Goal: Task Accomplishment & Management: Manage account settings

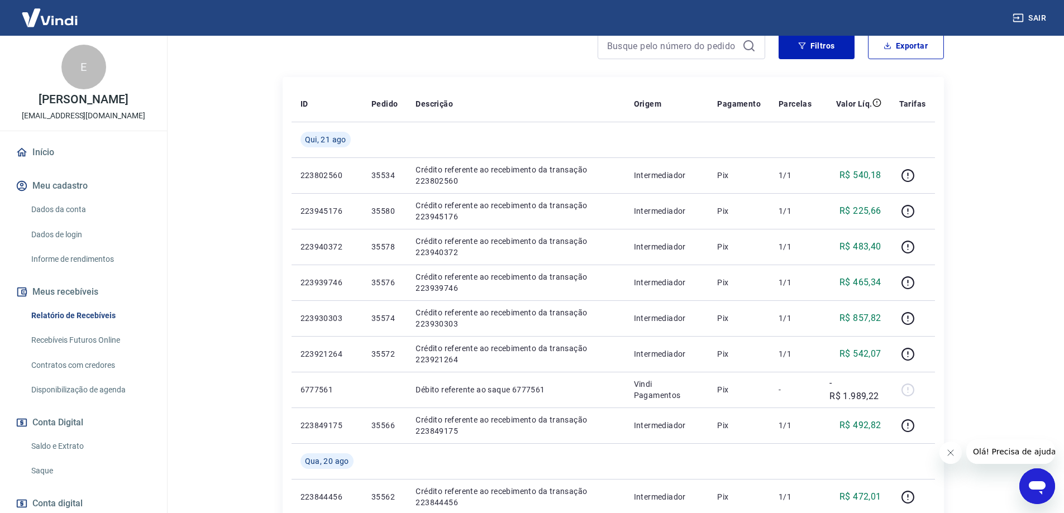
scroll to position [70, 0]
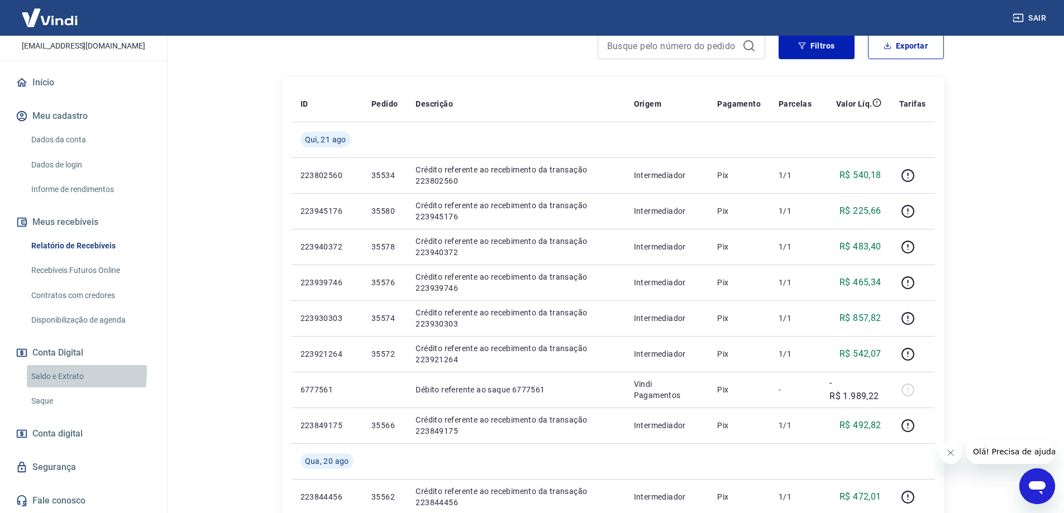
click at [63, 373] on link "Saldo e Extrato" at bounding box center [90, 376] width 127 height 23
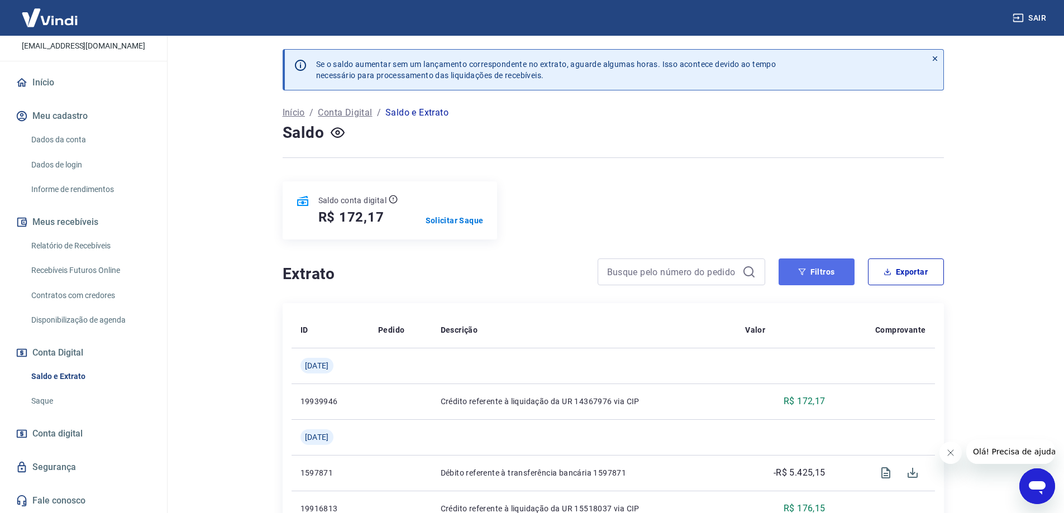
click at [818, 264] on button "Filtros" at bounding box center [817, 272] width 76 height 27
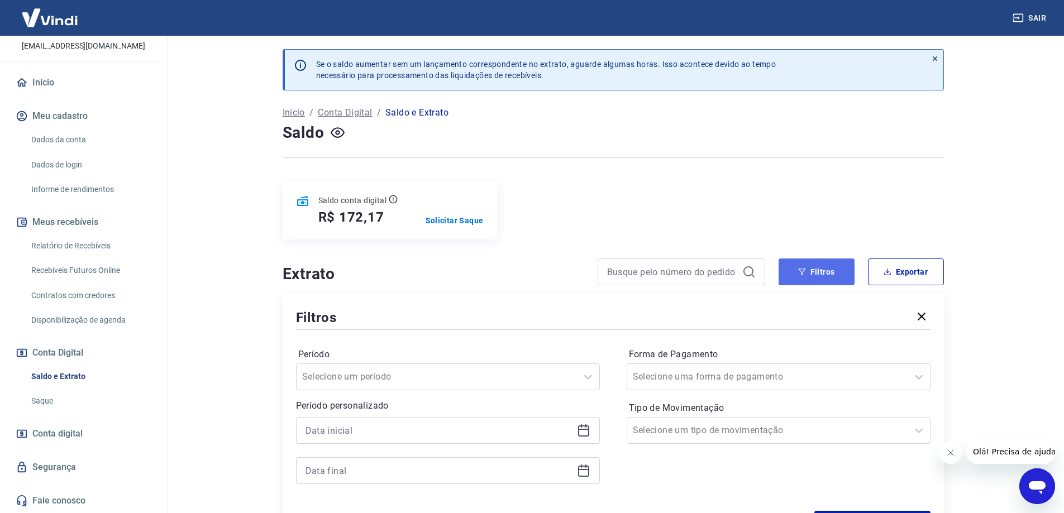
click at [817, 264] on button "Filtros" at bounding box center [817, 272] width 76 height 27
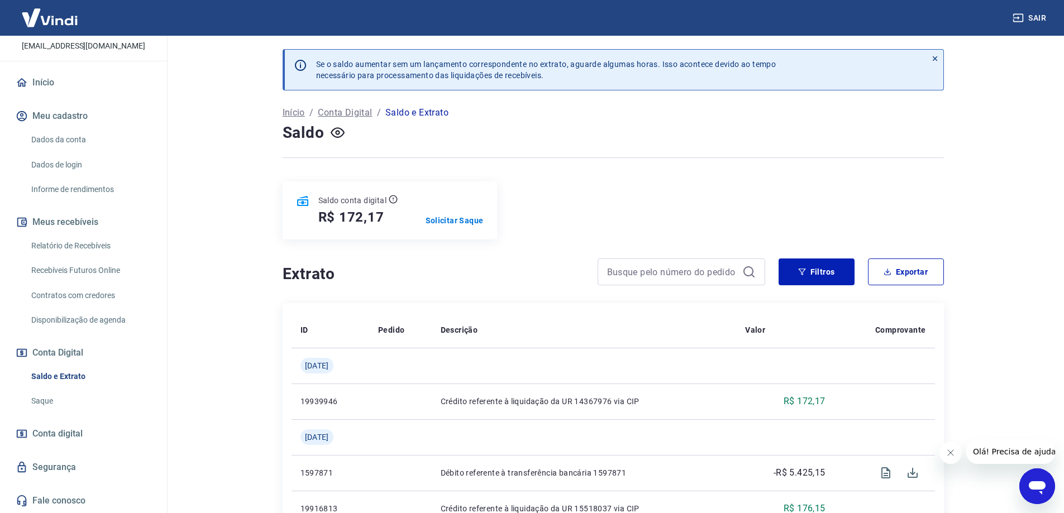
click at [98, 245] on link "Relatório de Recebíveis" at bounding box center [90, 246] width 127 height 23
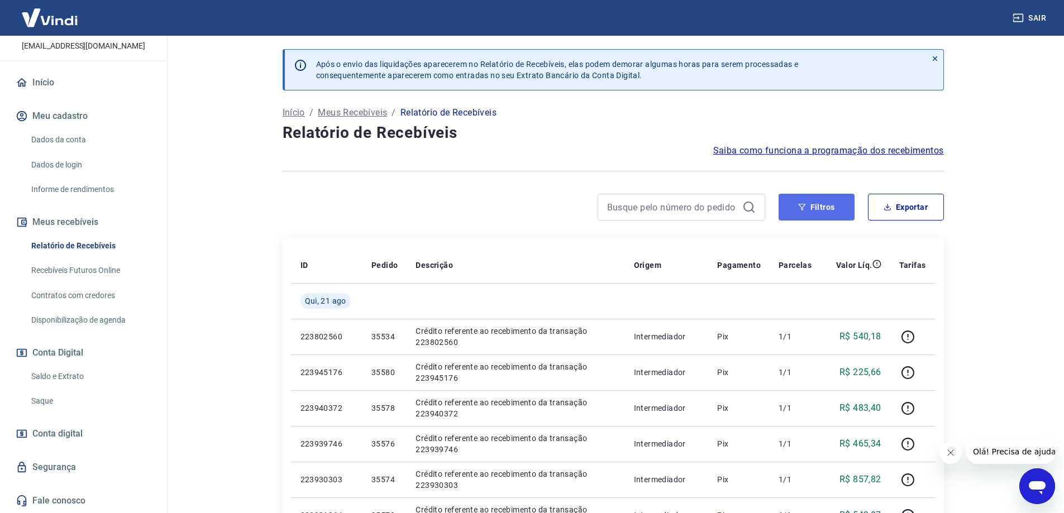
click at [817, 215] on button "Filtros" at bounding box center [817, 207] width 76 height 27
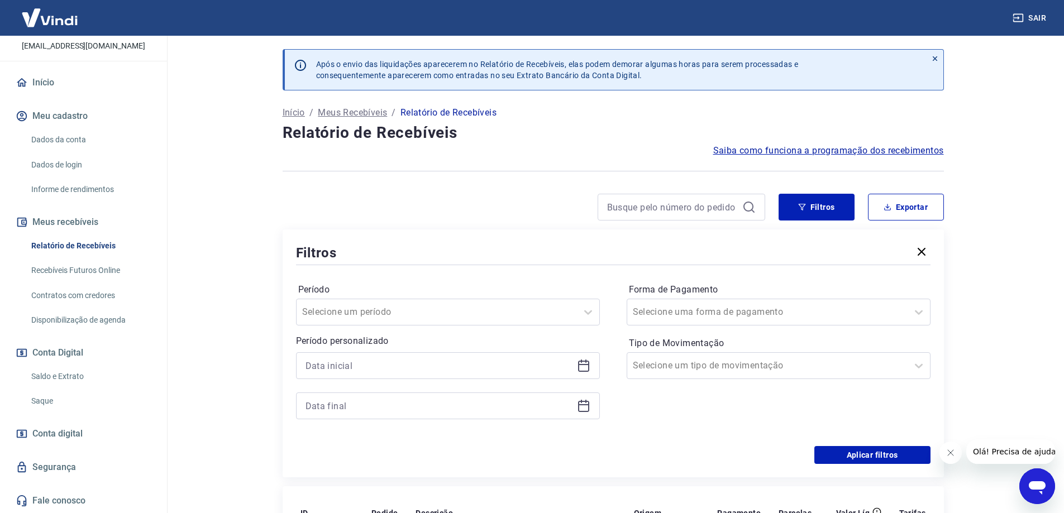
click at [585, 369] on icon at bounding box center [583, 365] width 13 height 13
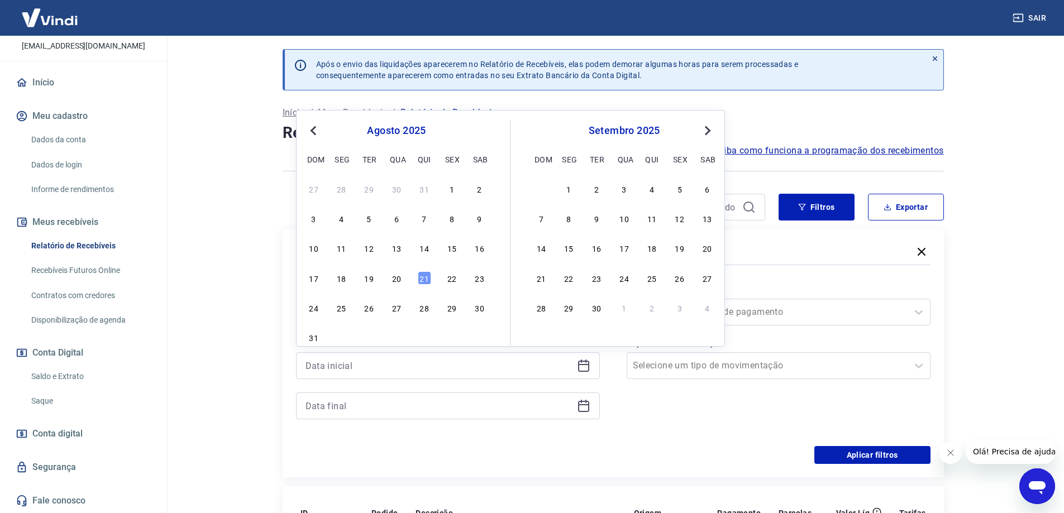
click at [314, 127] on span "Previous Month" at bounding box center [314, 130] width 0 height 13
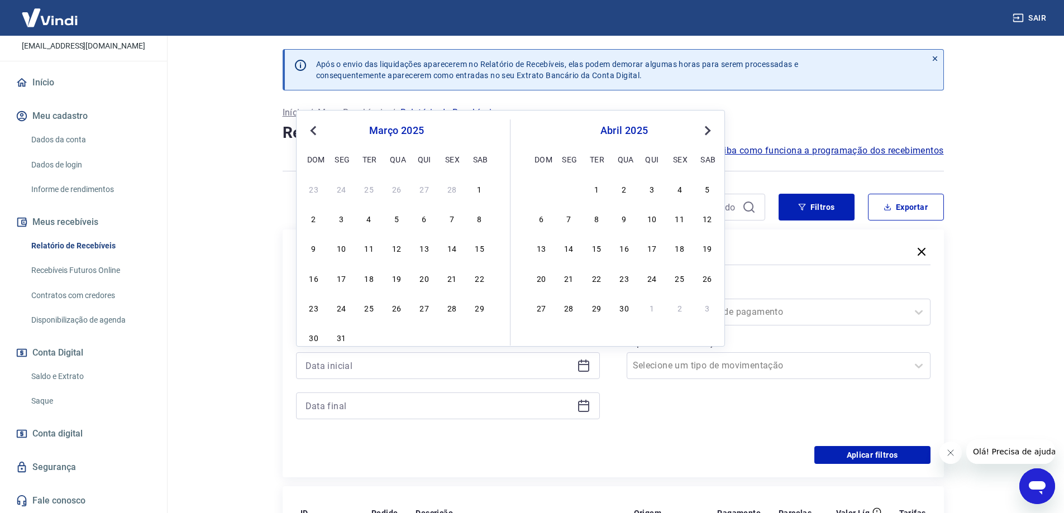
click at [303, 134] on div "[DATE] Previous Month Next Month [DATE] dom seg ter qua qui sex sab 23 24 25 26…" at bounding box center [510, 228] width 429 height 237
click at [310, 132] on button "Previous Month" at bounding box center [313, 130] width 13 height 13
click at [395, 190] on div "1" at bounding box center [396, 188] width 13 height 13
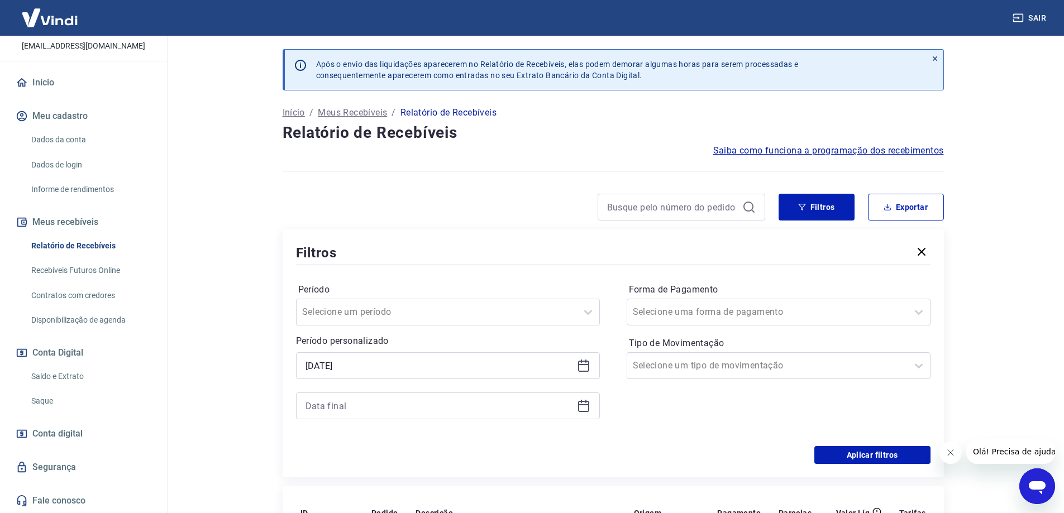
type input "[DATE]"
click at [590, 405] on div at bounding box center [448, 406] width 304 height 27
click at [579, 404] on icon at bounding box center [583, 404] width 11 height 1
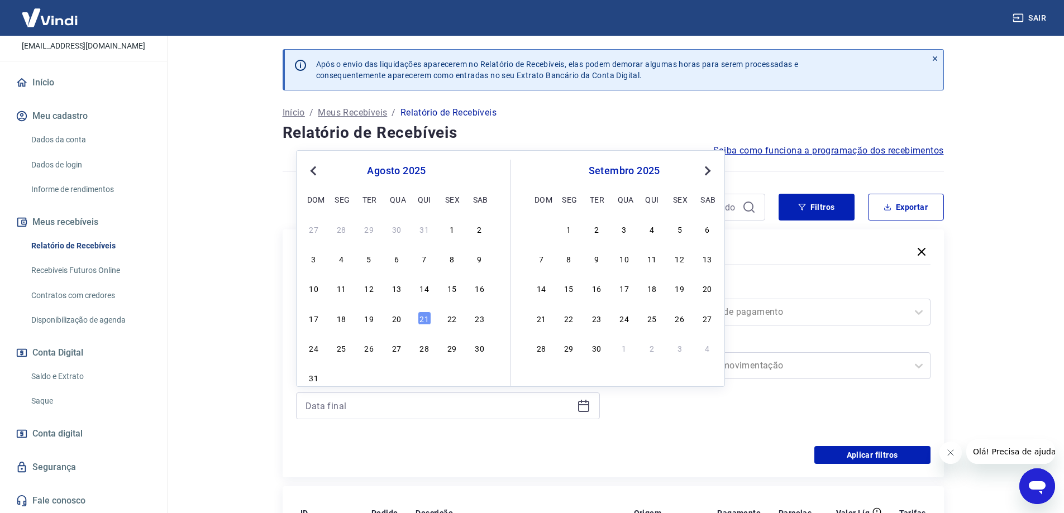
click at [306, 166] on div "agosto 2025" at bounding box center [396, 170] width 182 height 13
click at [308, 165] on button "Previous Month" at bounding box center [313, 170] width 13 height 13
click at [419, 346] on div "31" at bounding box center [424, 347] width 13 height 13
click at [424, 346] on p "Período personalizado" at bounding box center [448, 341] width 304 height 13
type input "[DATE]"
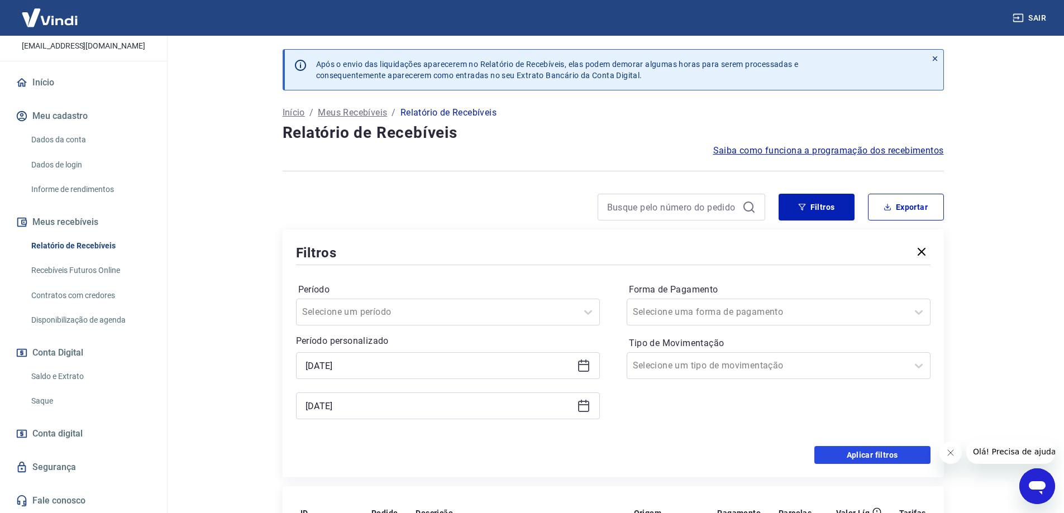
click at [873, 456] on button "Aplicar filtros" at bounding box center [872, 455] width 116 height 18
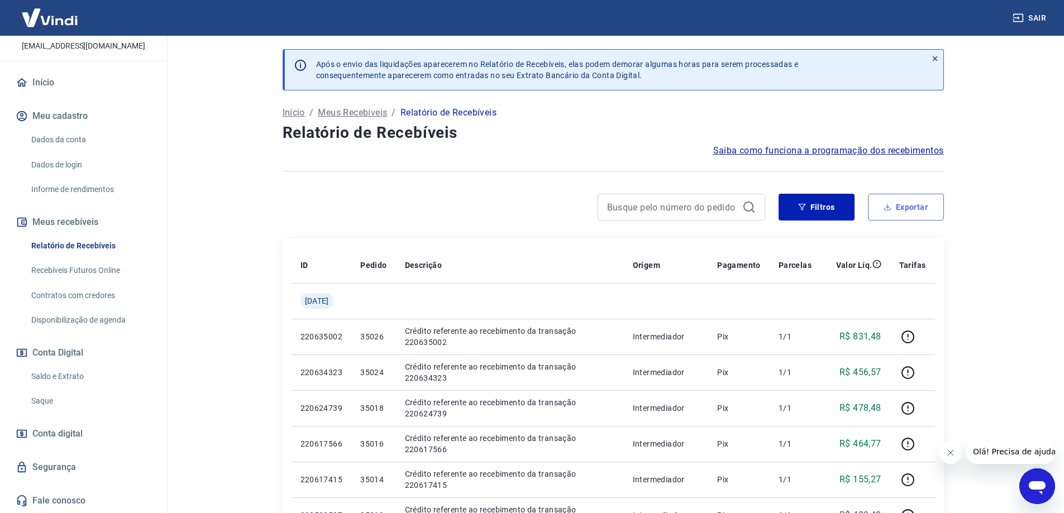
click at [889, 213] on button "Exportar" at bounding box center [906, 207] width 76 height 27
type input "[DATE]"
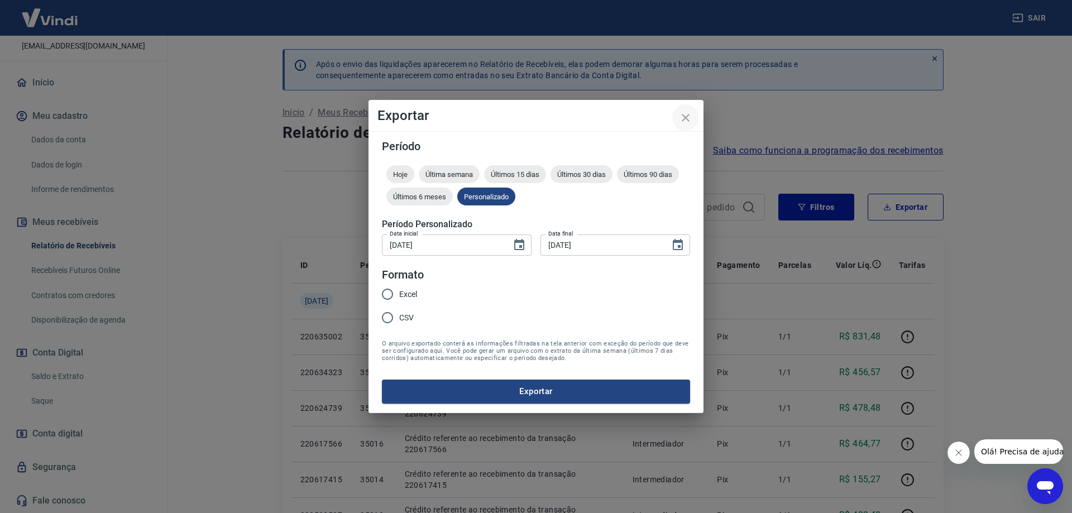
click at [692, 118] on icon "close" at bounding box center [685, 117] width 13 height 13
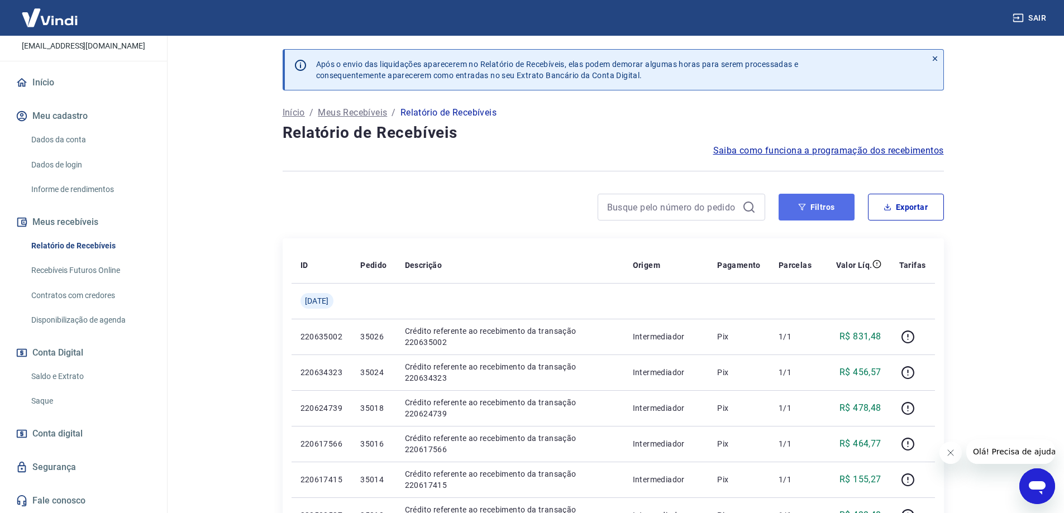
click at [809, 204] on button "Filtros" at bounding box center [817, 207] width 76 height 27
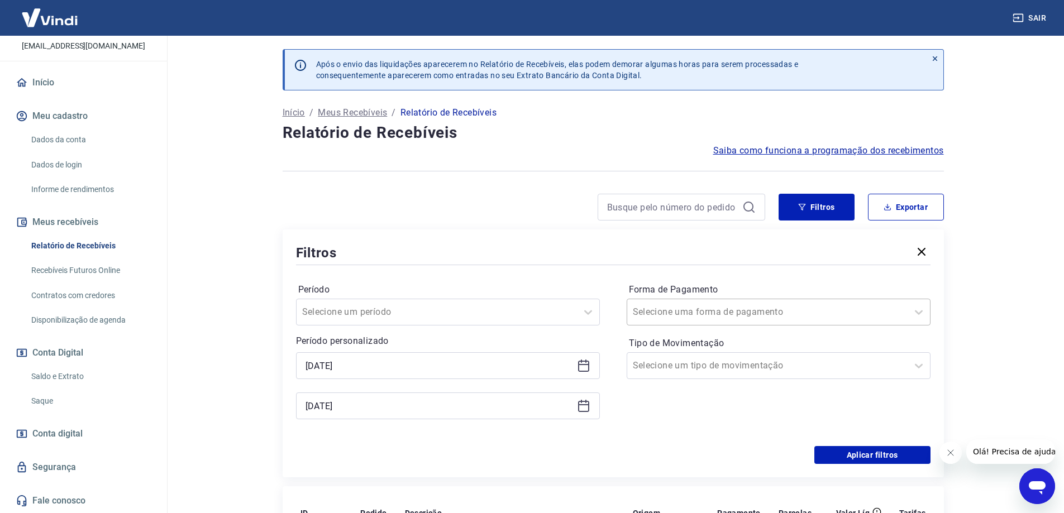
click at [737, 312] on div at bounding box center [767, 312] width 269 height 16
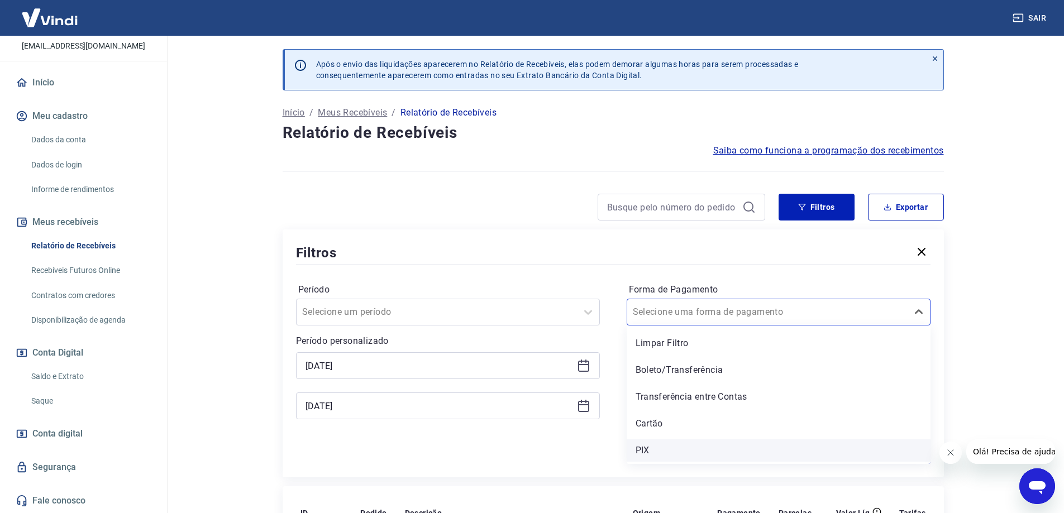
click at [655, 456] on div "PIX" at bounding box center [779, 451] width 304 height 22
click at [654, 446] on div "Aplicar filtros" at bounding box center [613, 455] width 634 height 18
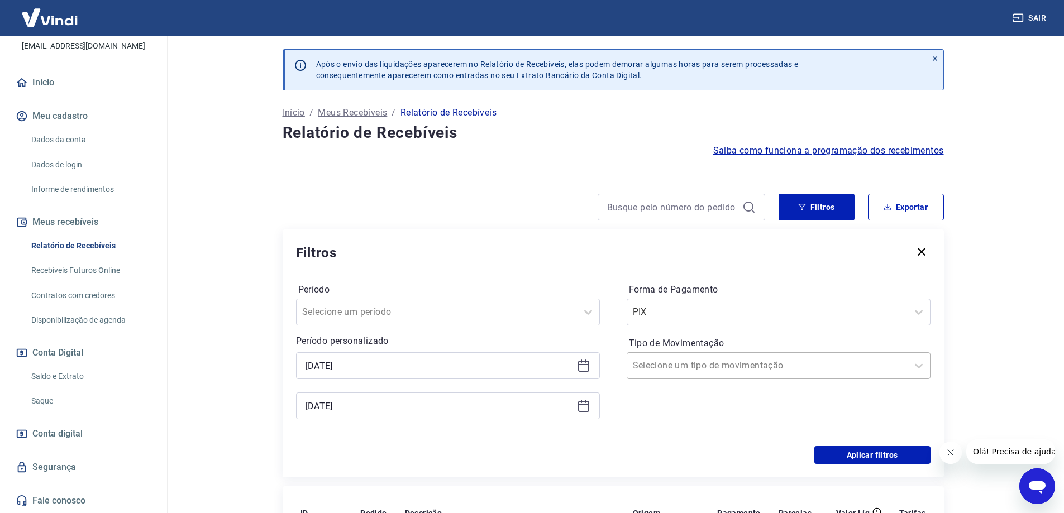
click at [743, 374] on div "Selecione um tipo de movimentação" at bounding box center [767, 366] width 280 height 20
click at [744, 374] on div "Selecione um tipo de movimentação" at bounding box center [767, 366] width 280 height 20
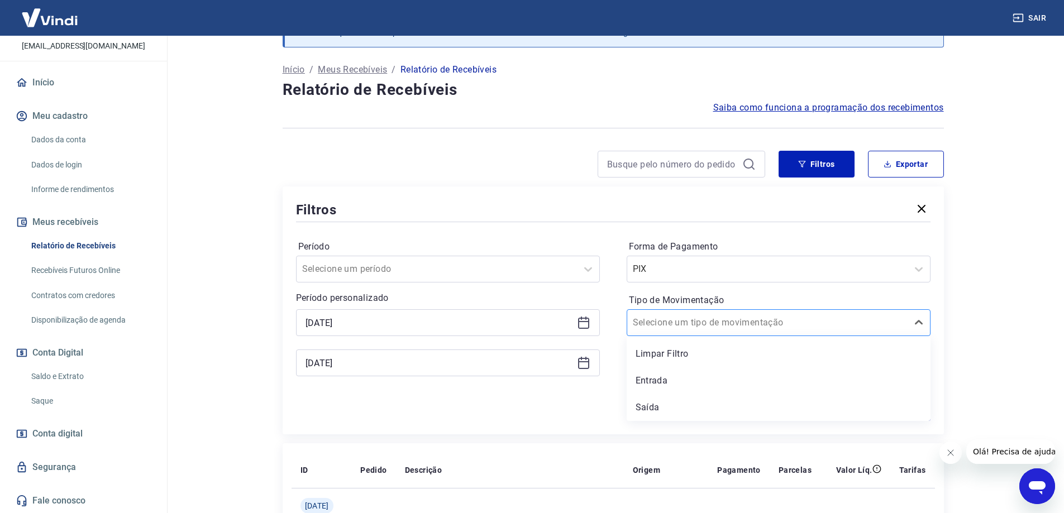
scroll to position [56, 0]
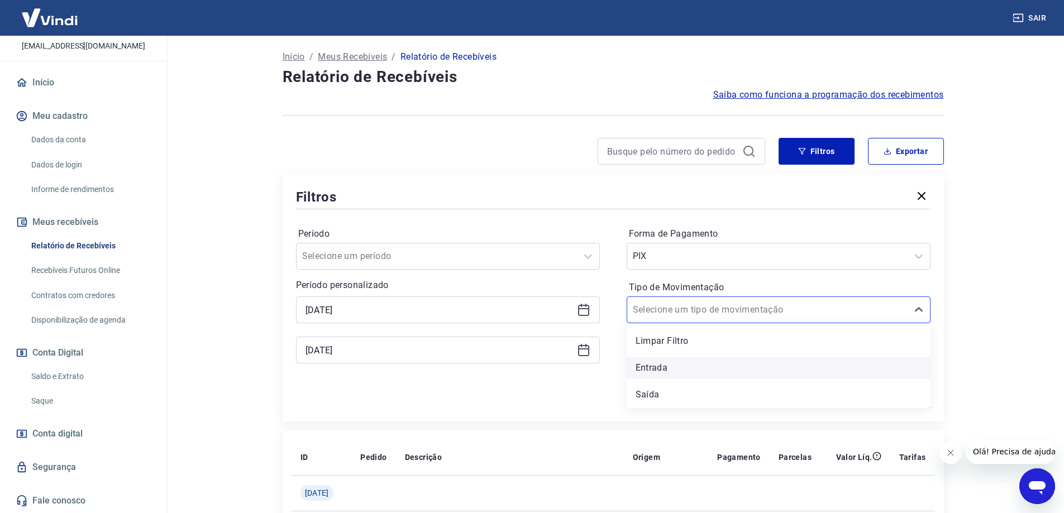
click at [709, 371] on div "Entrada" at bounding box center [779, 368] width 304 height 22
click at [654, 369] on div "Forma de Pagamento PIX Tipo de Movimentação option Entrada focused, 2 of 3. 3 r…" at bounding box center [779, 301] width 304 height 152
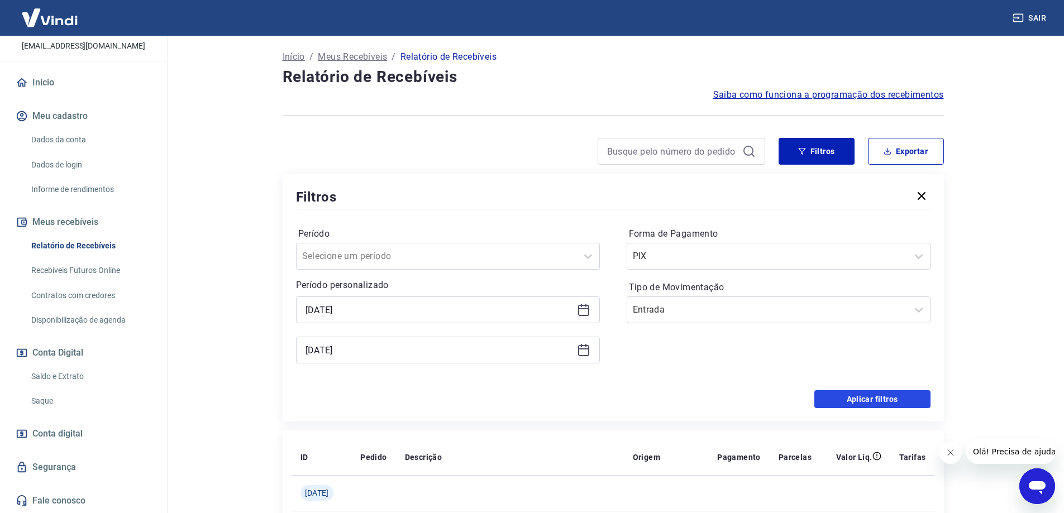
click at [877, 393] on button "Aplicar filtros" at bounding box center [872, 399] width 116 height 18
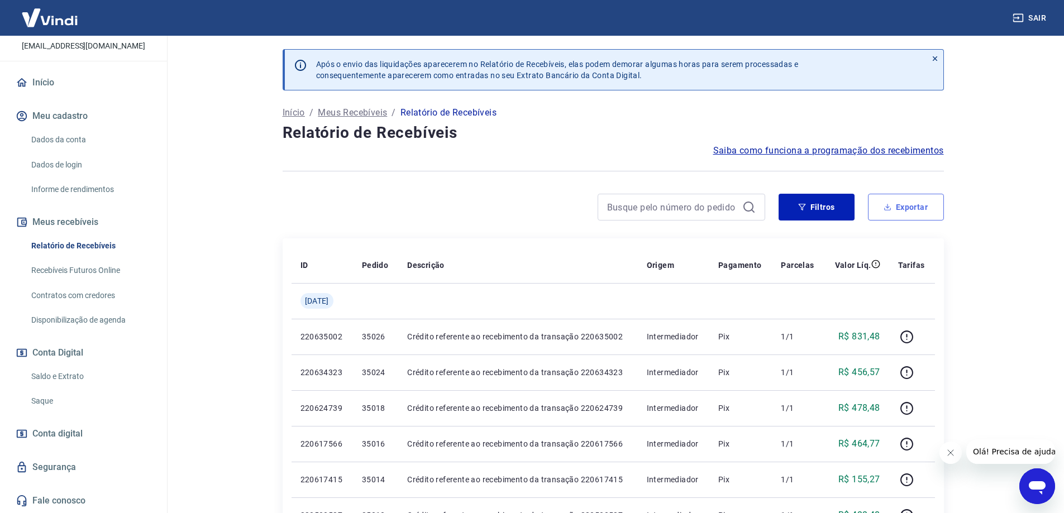
click at [911, 208] on button "Exportar" at bounding box center [906, 207] width 76 height 27
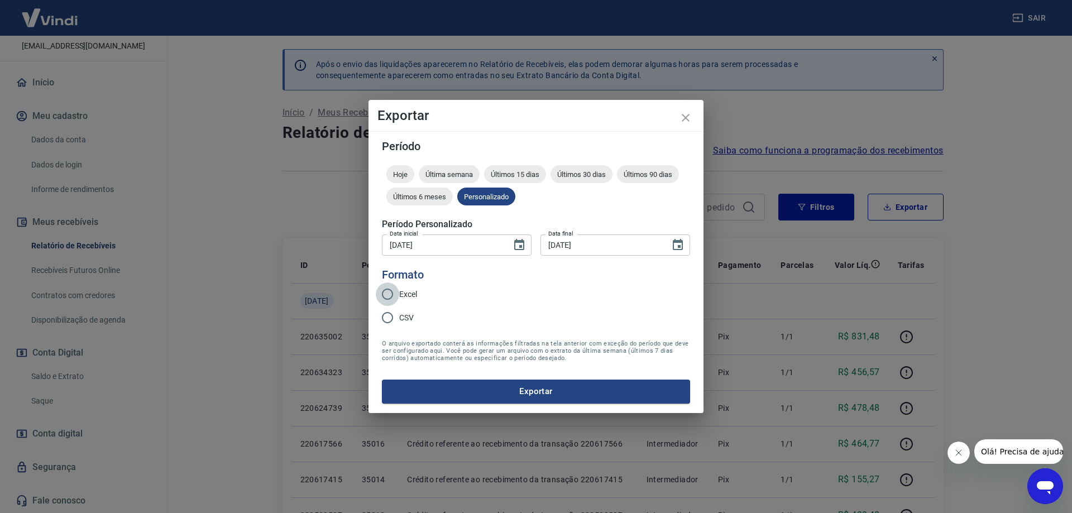
click at [386, 298] on input "Excel" at bounding box center [387, 294] width 23 height 23
radio input "true"
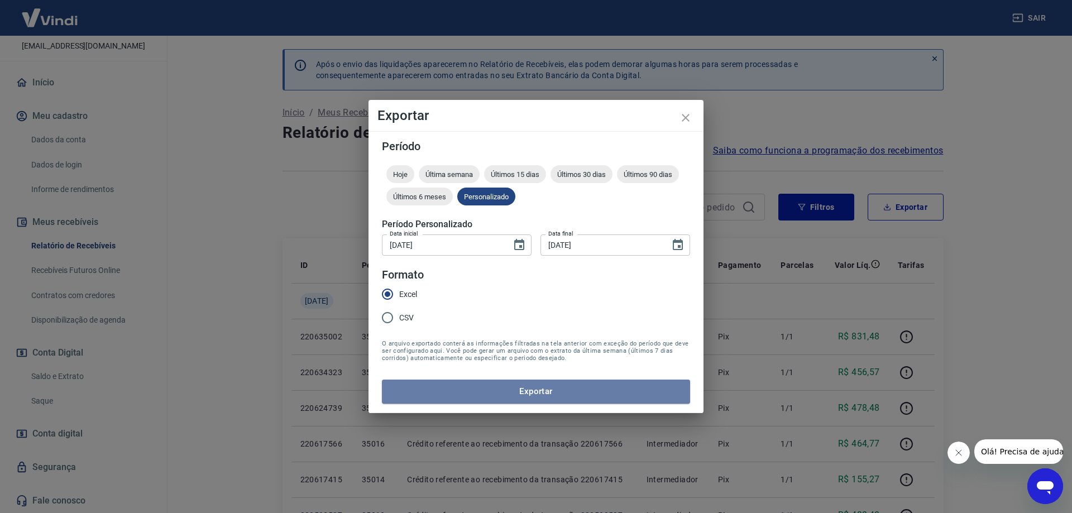
click at [500, 395] on button "Exportar" at bounding box center [536, 391] width 308 height 23
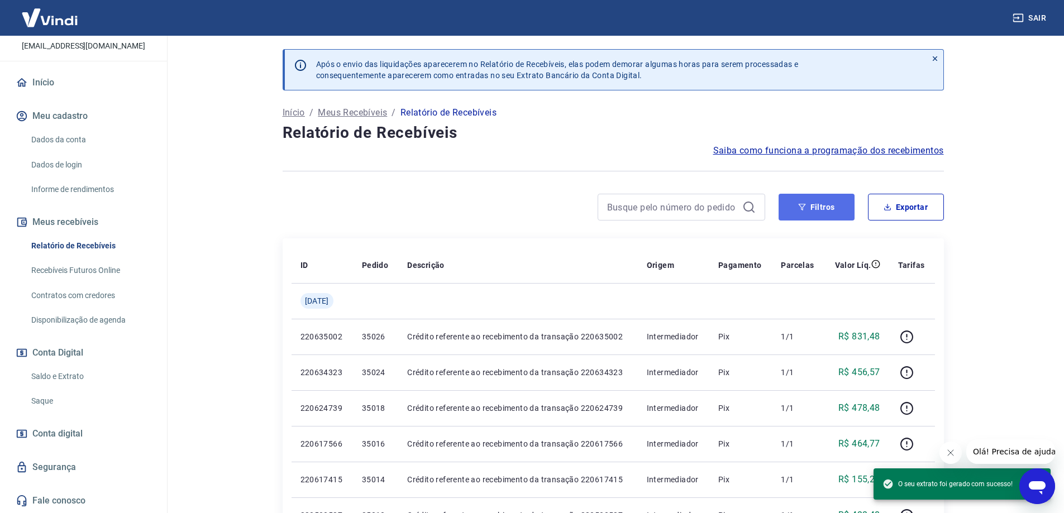
click at [844, 209] on button "Filtros" at bounding box center [817, 207] width 76 height 27
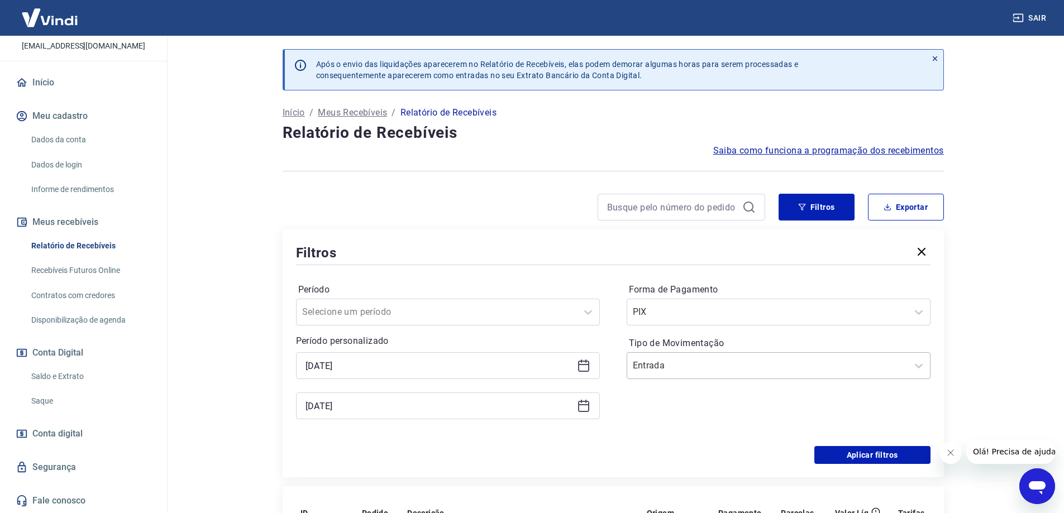
click at [715, 369] on input "Tipo de Movimentação" at bounding box center [689, 365] width 113 height 13
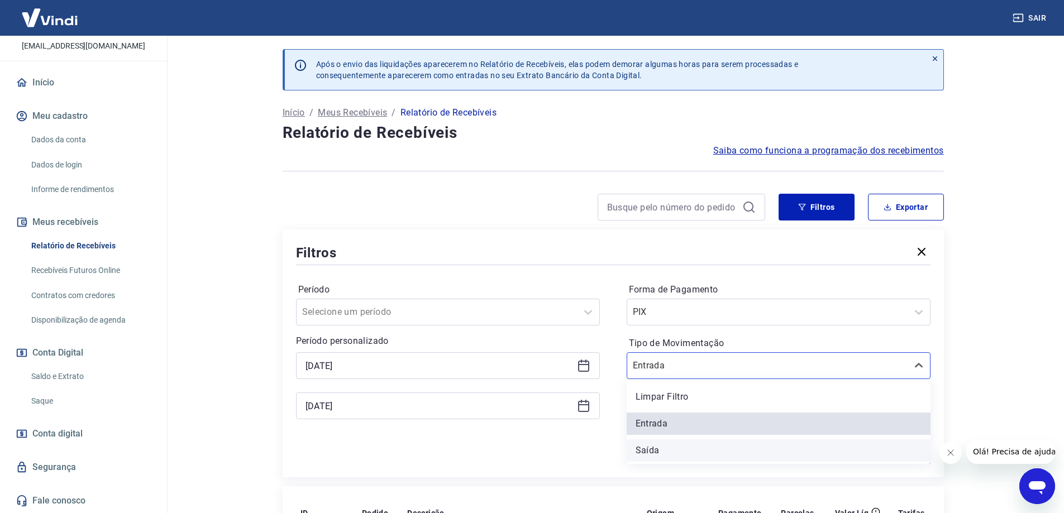
click at [669, 443] on div "Saída" at bounding box center [779, 451] width 304 height 22
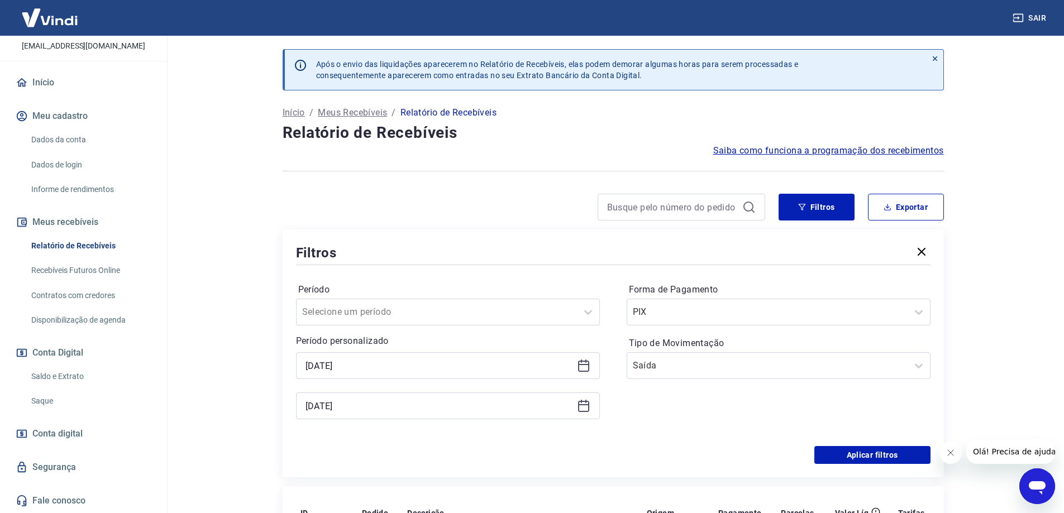
click at [660, 451] on div "Aplicar filtros" at bounding box center [613, 455] width 634 height 18
click at [891, 454] on button "Aplicar filtros" at bounding box center [872, 455] width 116 height 18
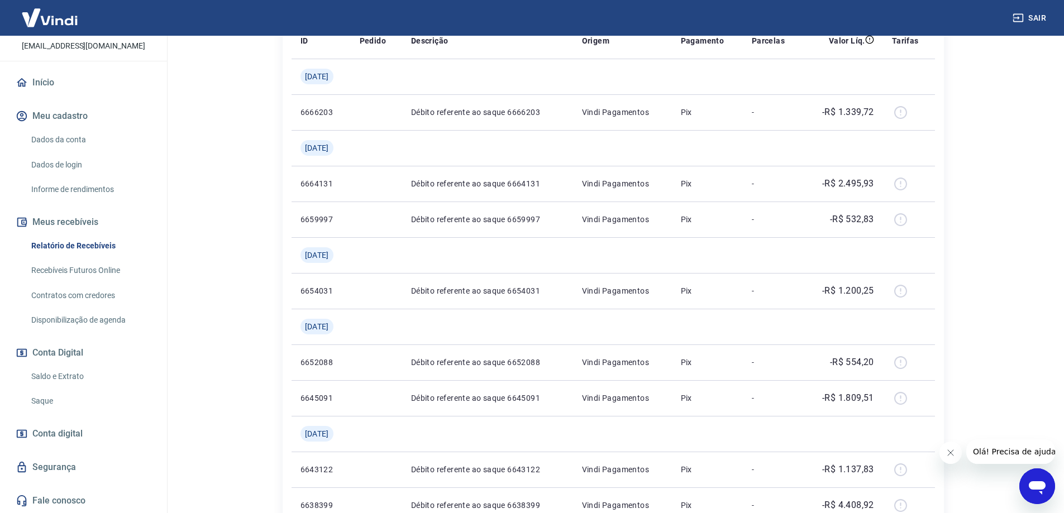
scroll to position [92, 0]
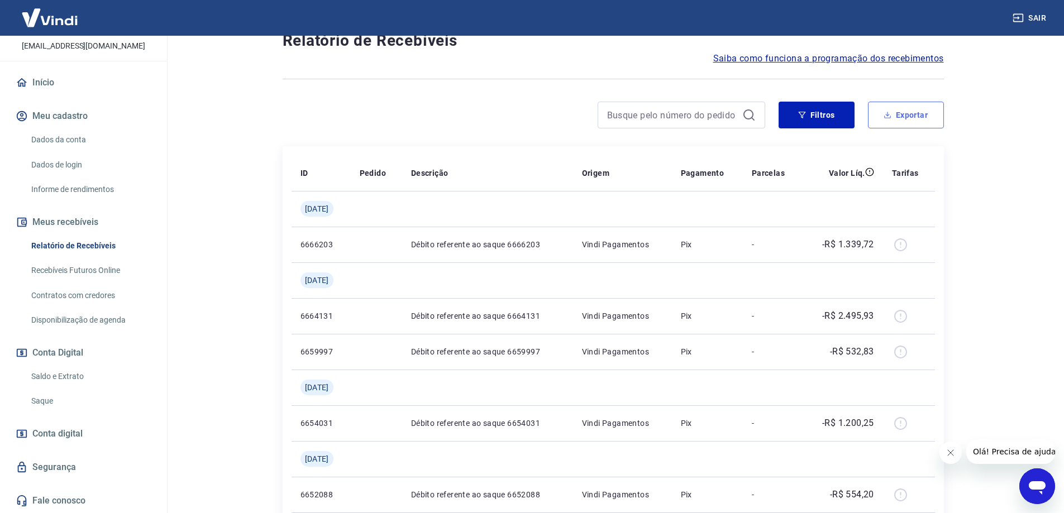
click at [901, 114] on button "Exportar" at bounding box center [906, 115] width 76 height 27
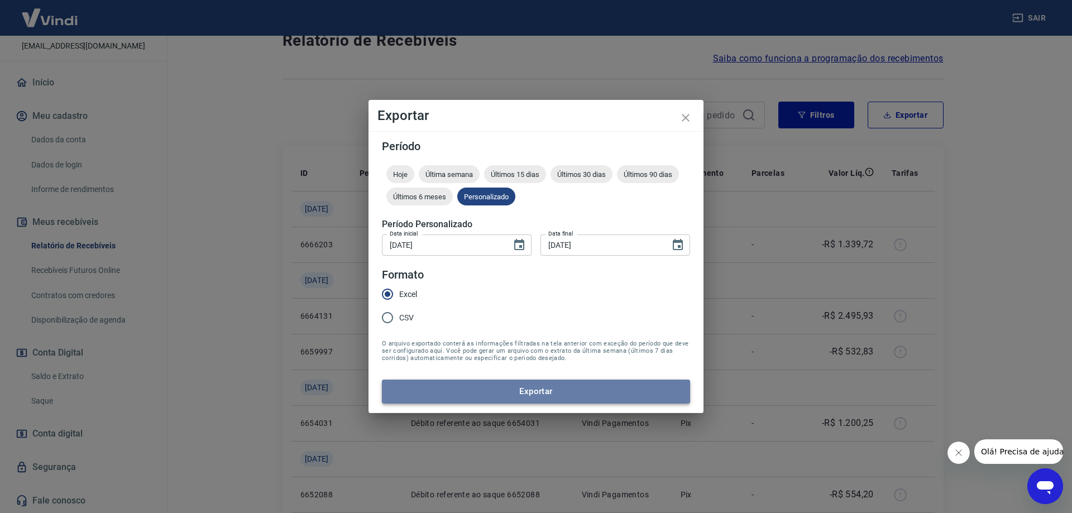
click at [508, 388] on button "Exportar" at bounding box center [536, 391] width 308 height 23
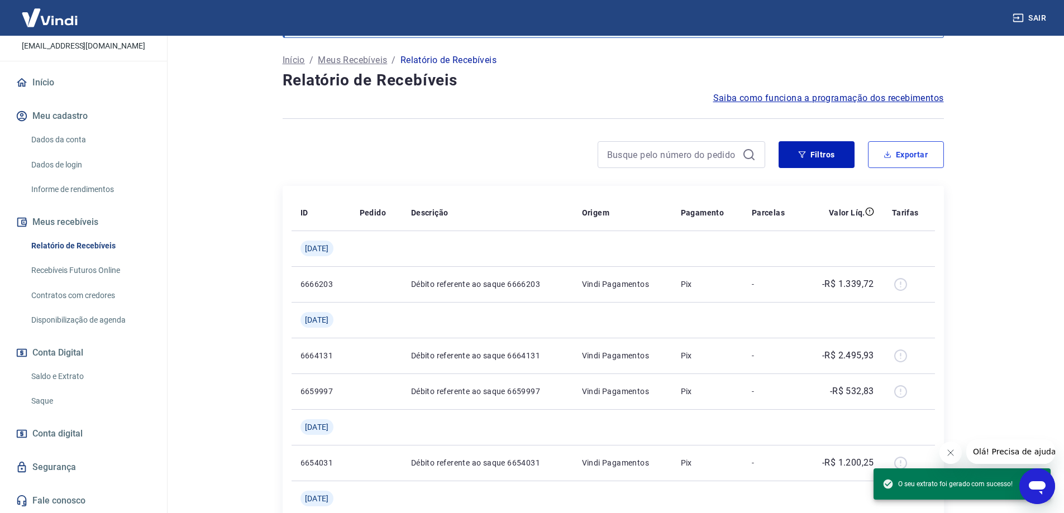
scroll to position [0, 0]
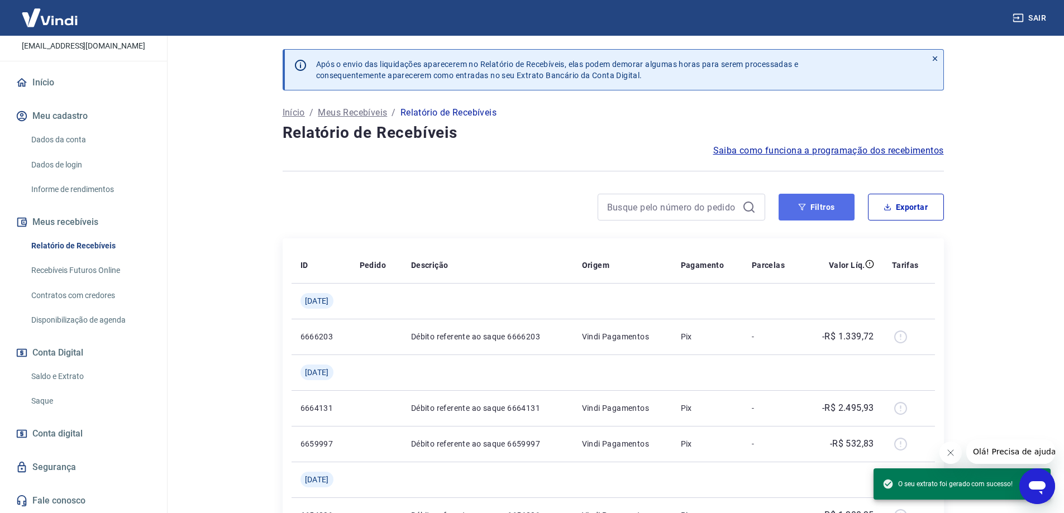
click at [814, 209] on button "Filtros" at bounding box center [817, 207] width 76 height 27
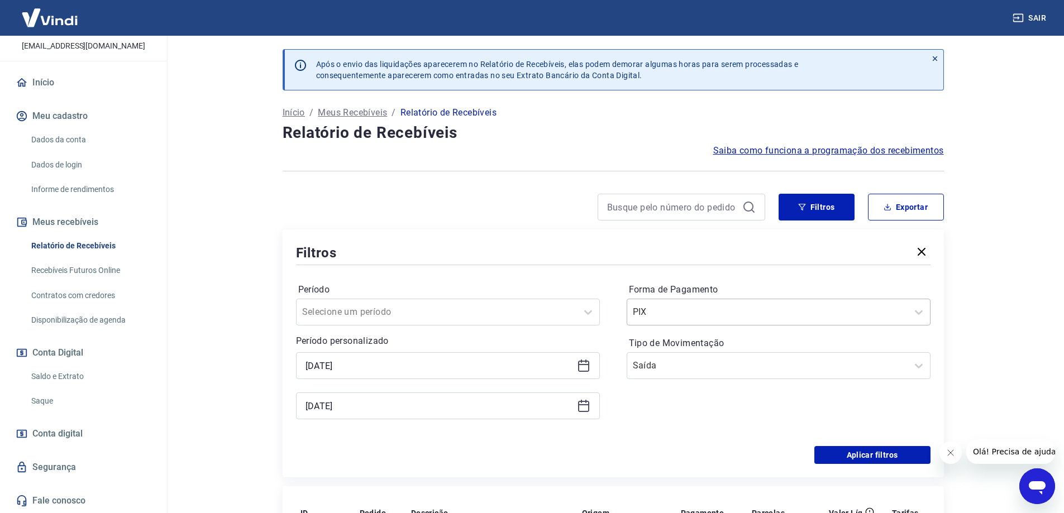
click at [662, 315] on input "Forma de Pagamento" at bounding box center [689, 311] width 113 height 13
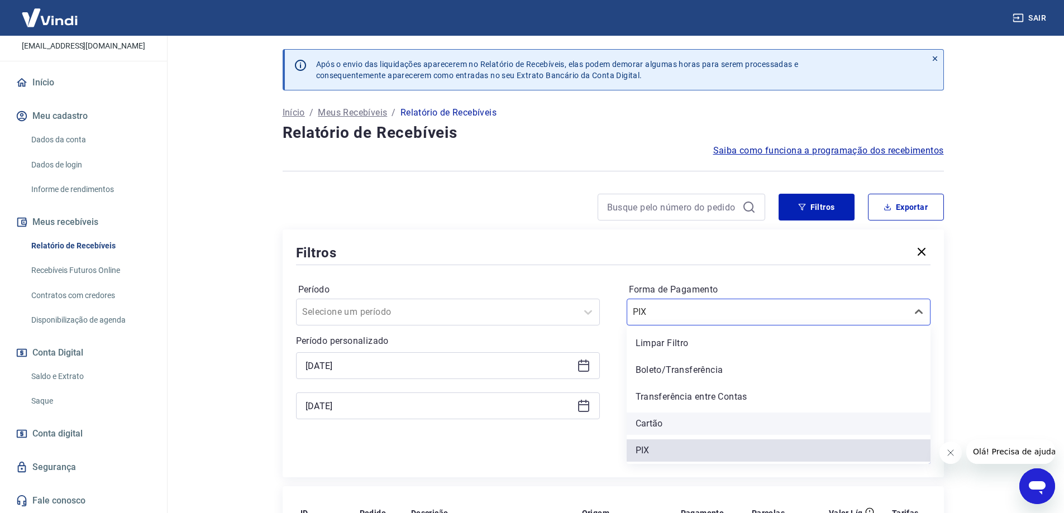
click at [660, 424] on div "Cartão" at bounding box center [779, 424] width 304 height 22
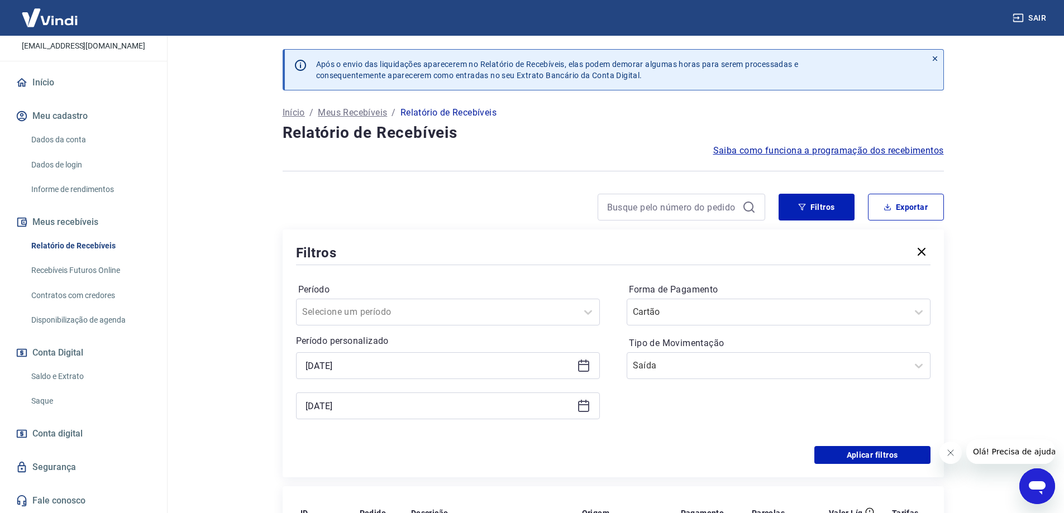
click at [655, 426] on div "Forma de Pagamento Cartão Tipo de Movimentação Saída" at bounding box center [779, 357] width 304 height 152
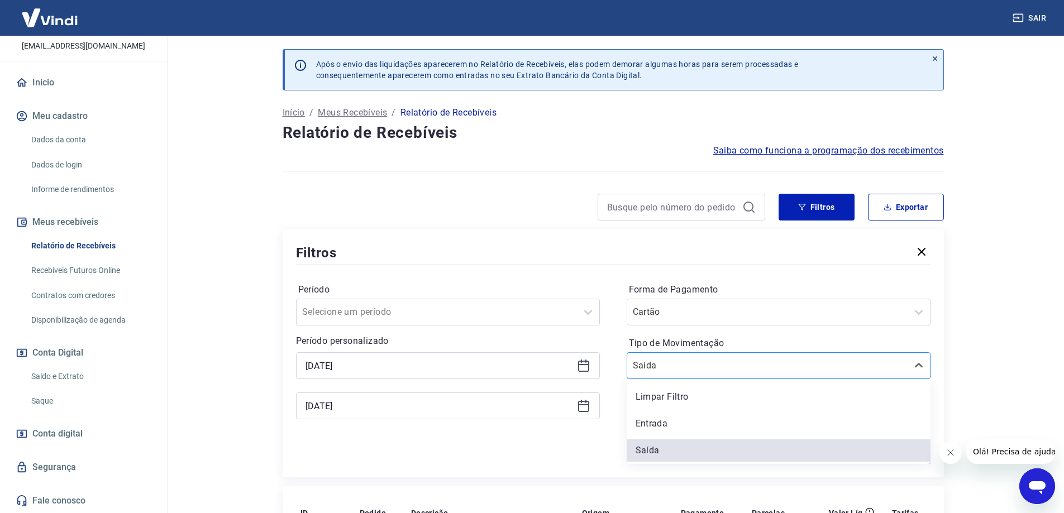
click at [687, 374] on div "Saída" at bounding box center [767, 366] width 280 height 20
click at [653, 423] on div "Entrada" at bounding box center [779, 424] width 304 height 22
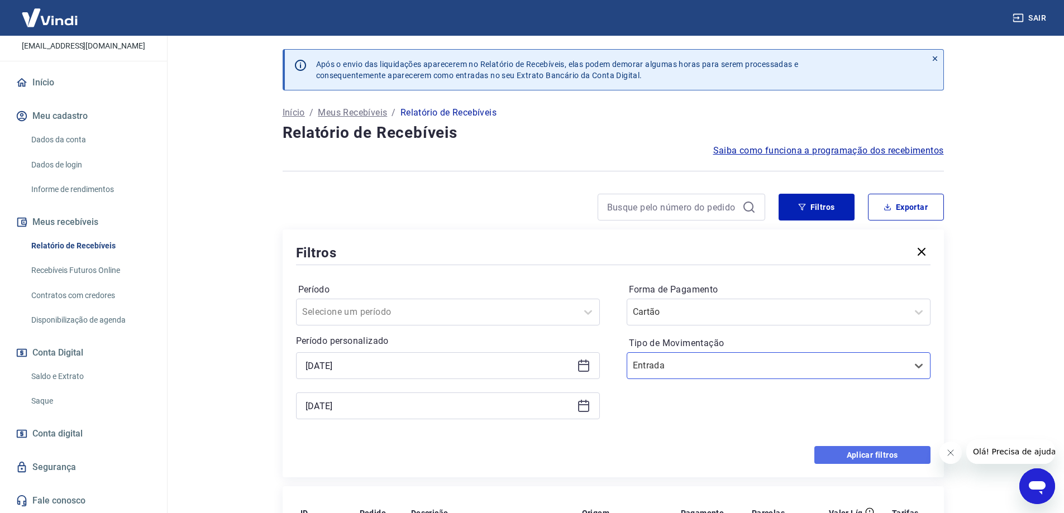
click at [860, 459] on button "Aplicar filtros" at bounding box center [872, 455] width 116 height 18
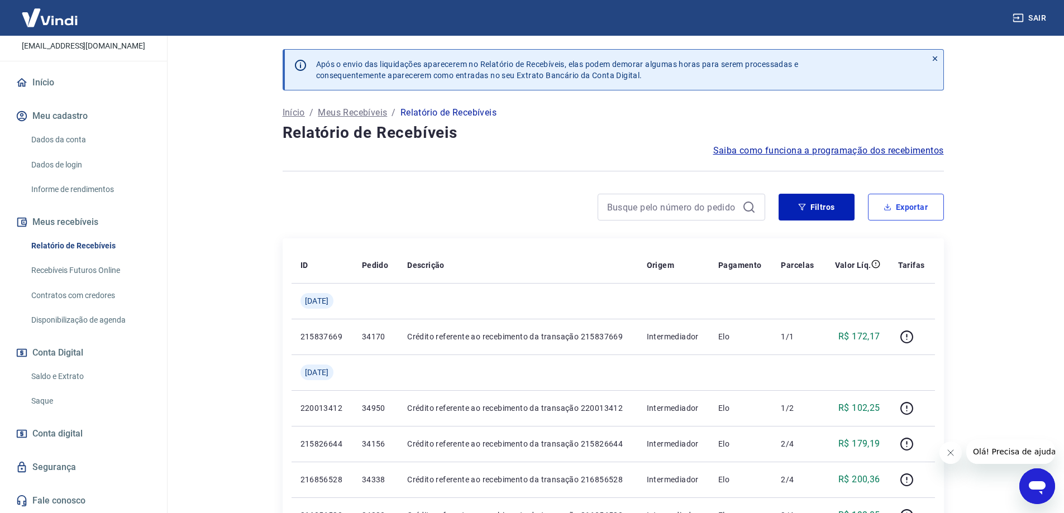
click at [915, 212] on button "Exportar" at bounding box center [906, 207] width 76 height 27
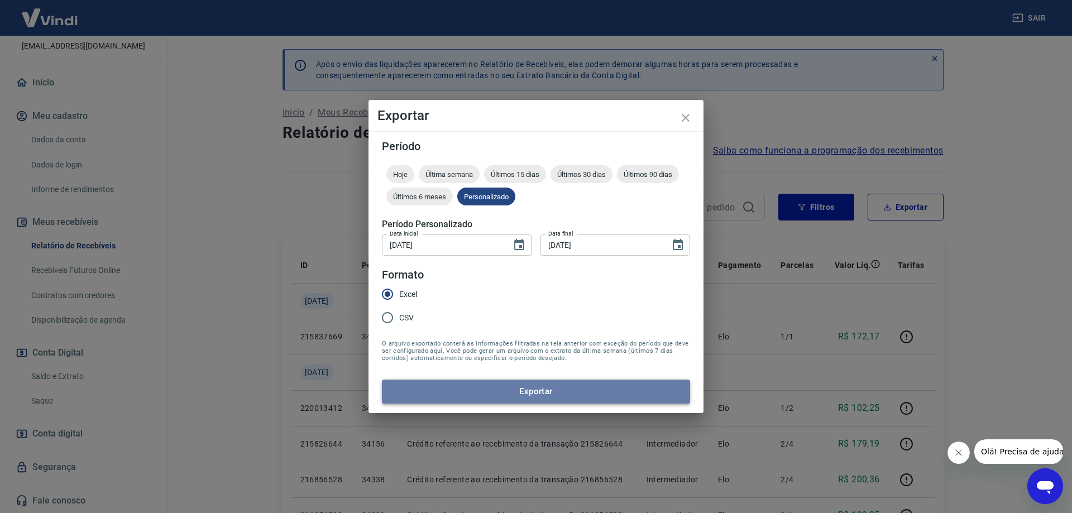
click at [499, 392] on button "Exportar" at bounding box center [536, 391] width 308 height 23
